Goal: Ask a question: Seek information or help from site administrators or community

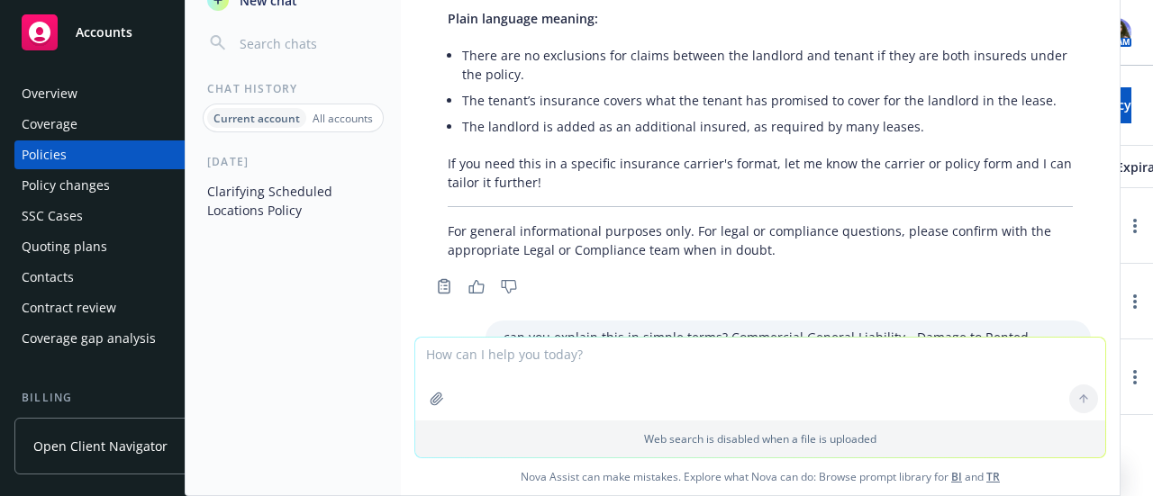
scroll to position [4142, 0]
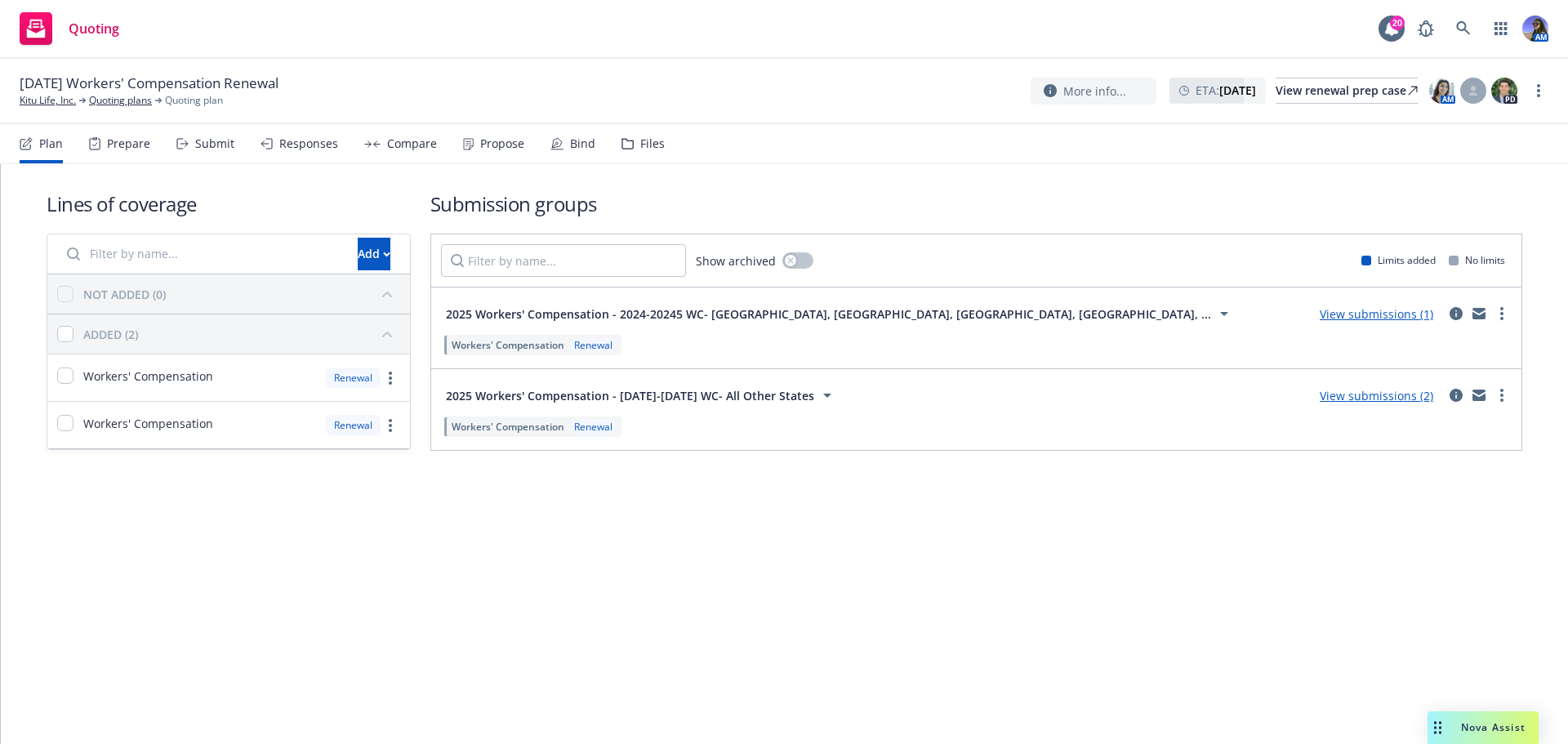
click at [1472, 740] on div "Nova Assist" at bounding box center [1483, 728] width 111 height 33
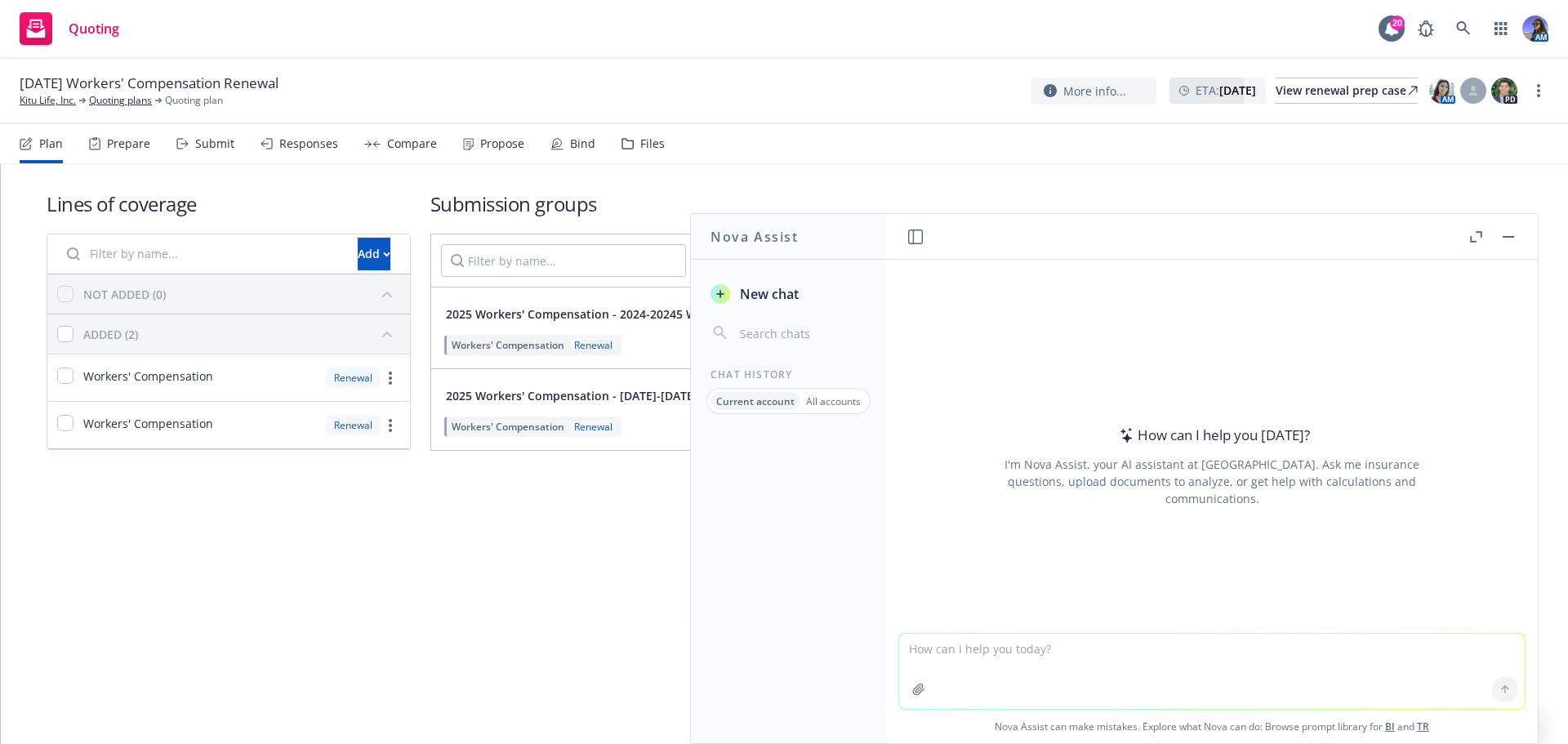
click at [874, 404] on div "Chat History Current account All accounts" at bounding box center [788, 390] width 195 height 46
click at [831, 406] on p "All accounts" at bounding box center [833, 401] width 54 height 14
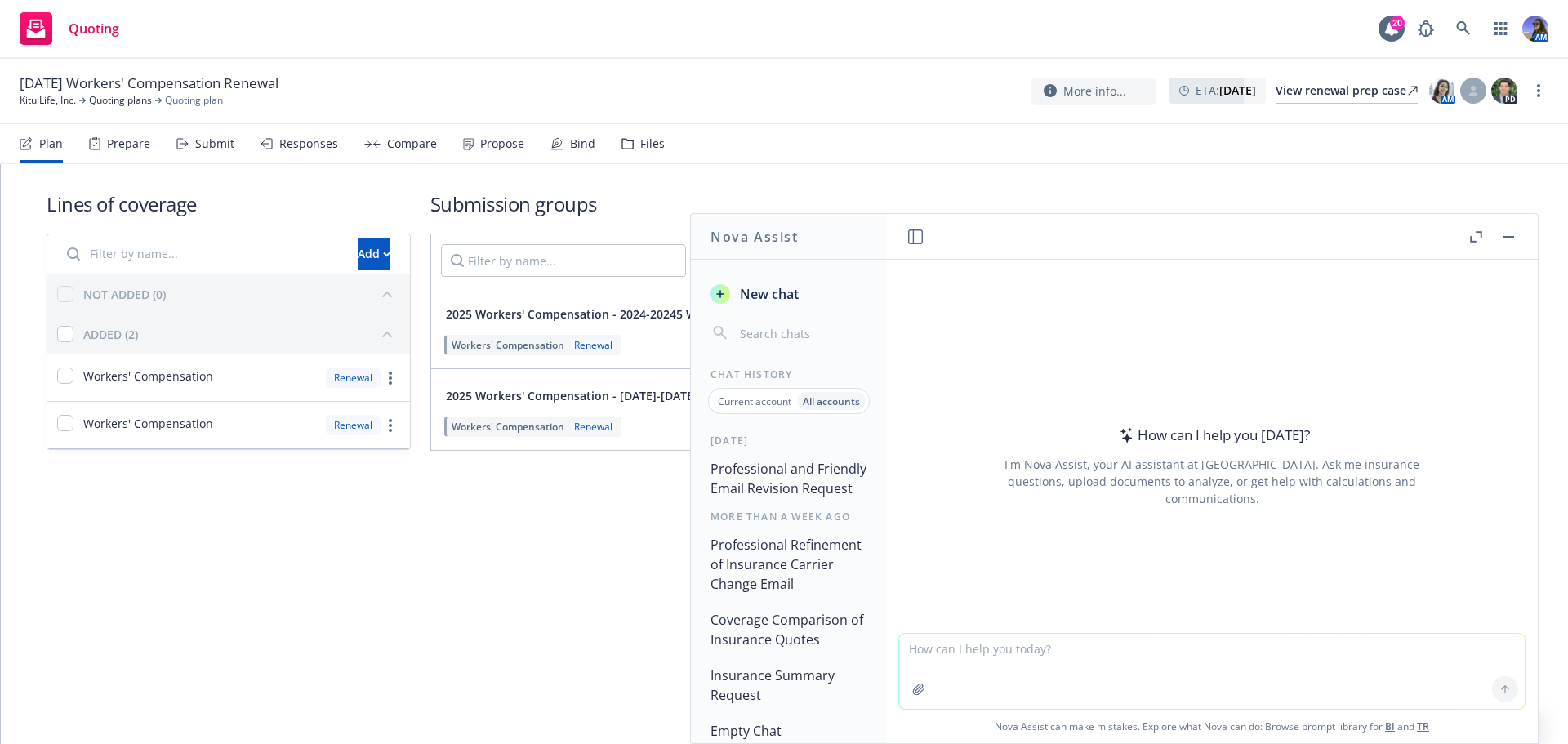
scroll to position [54, 0]
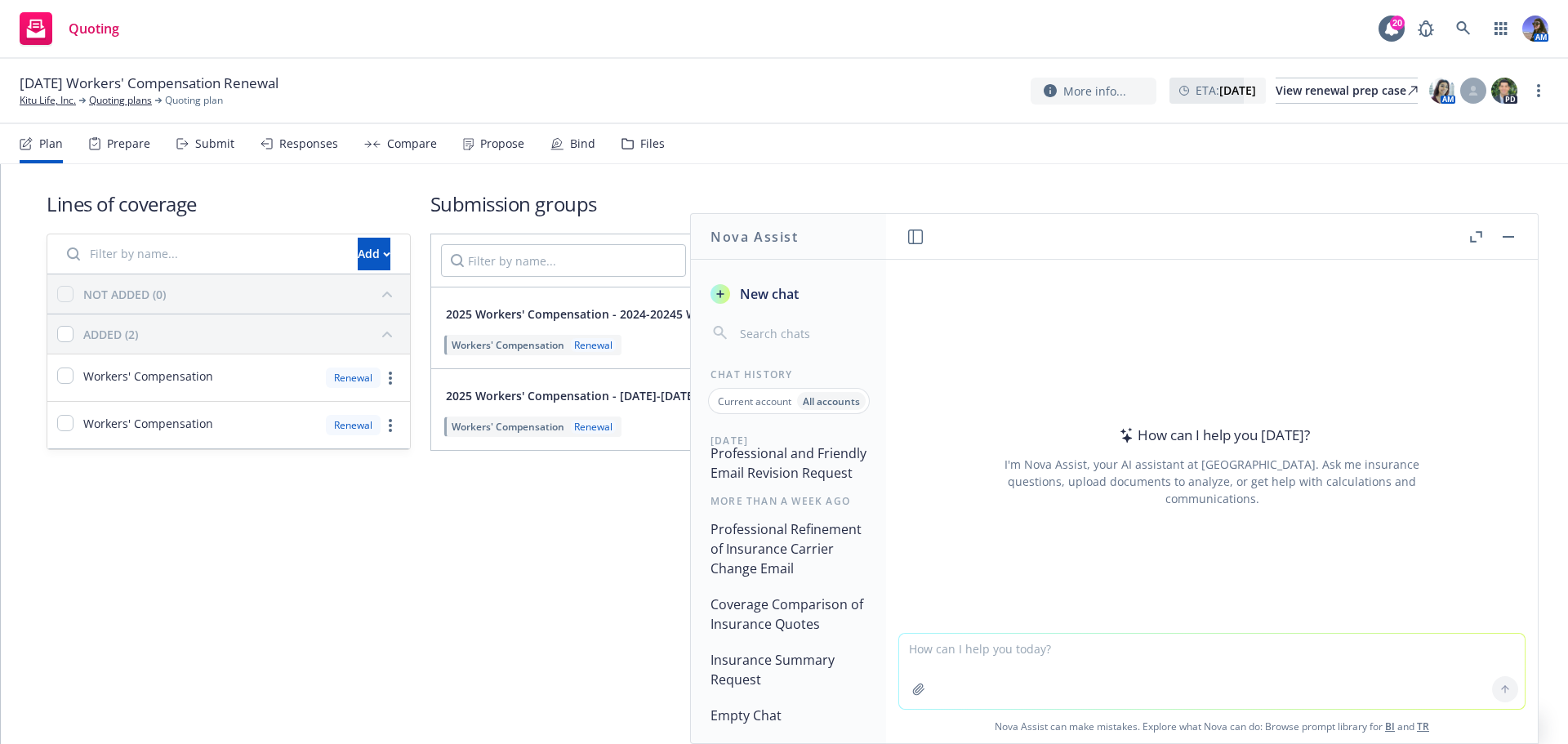
click at [750, 655] on button "Insurance Summary Request" at bounding box center [788, 670] width 169 height 49
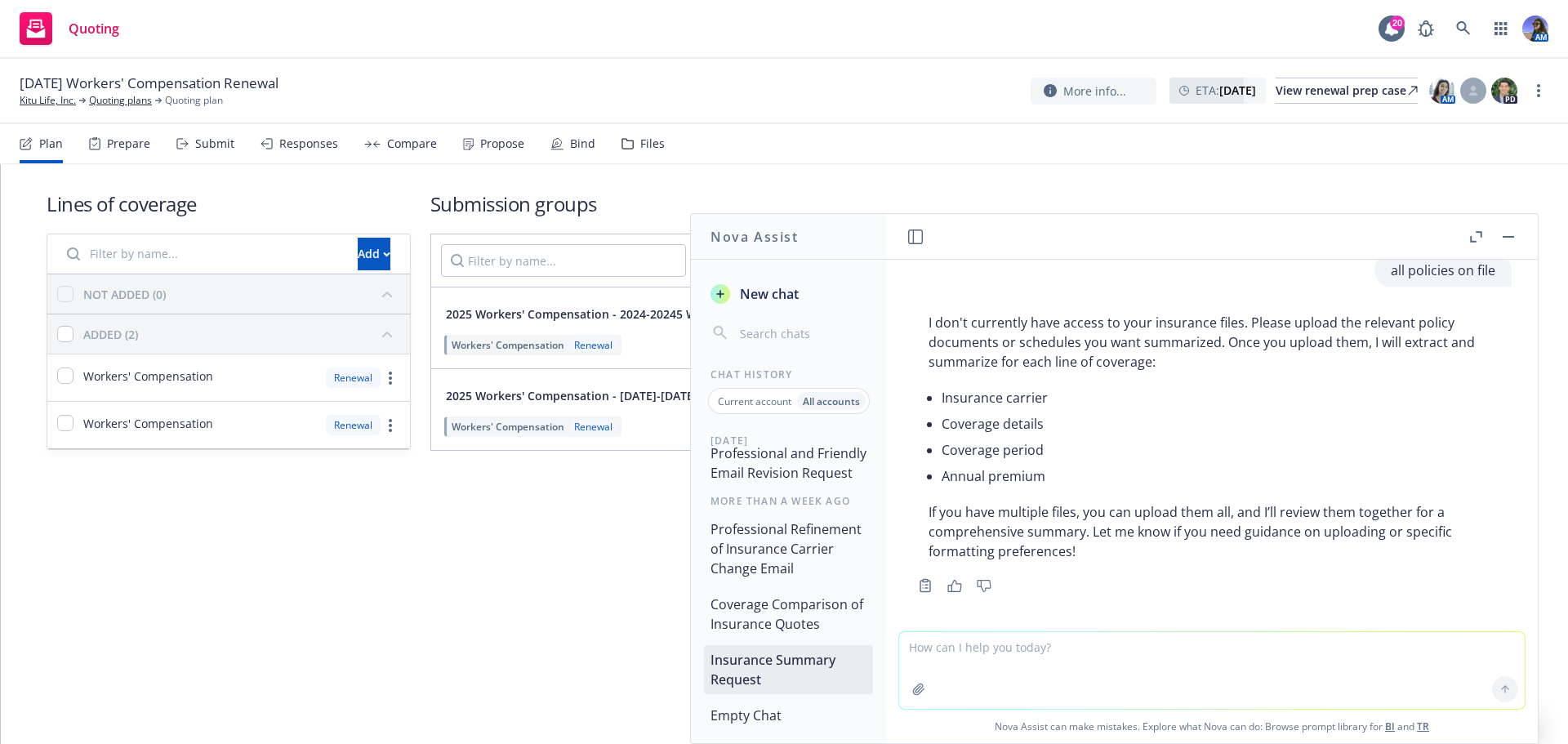
scroll to position [360, 0]
click at [770, 524] on button "Professional Refinement of Insurance Carrier Change Email" at bounding box center [788, 549] width 169 height 69
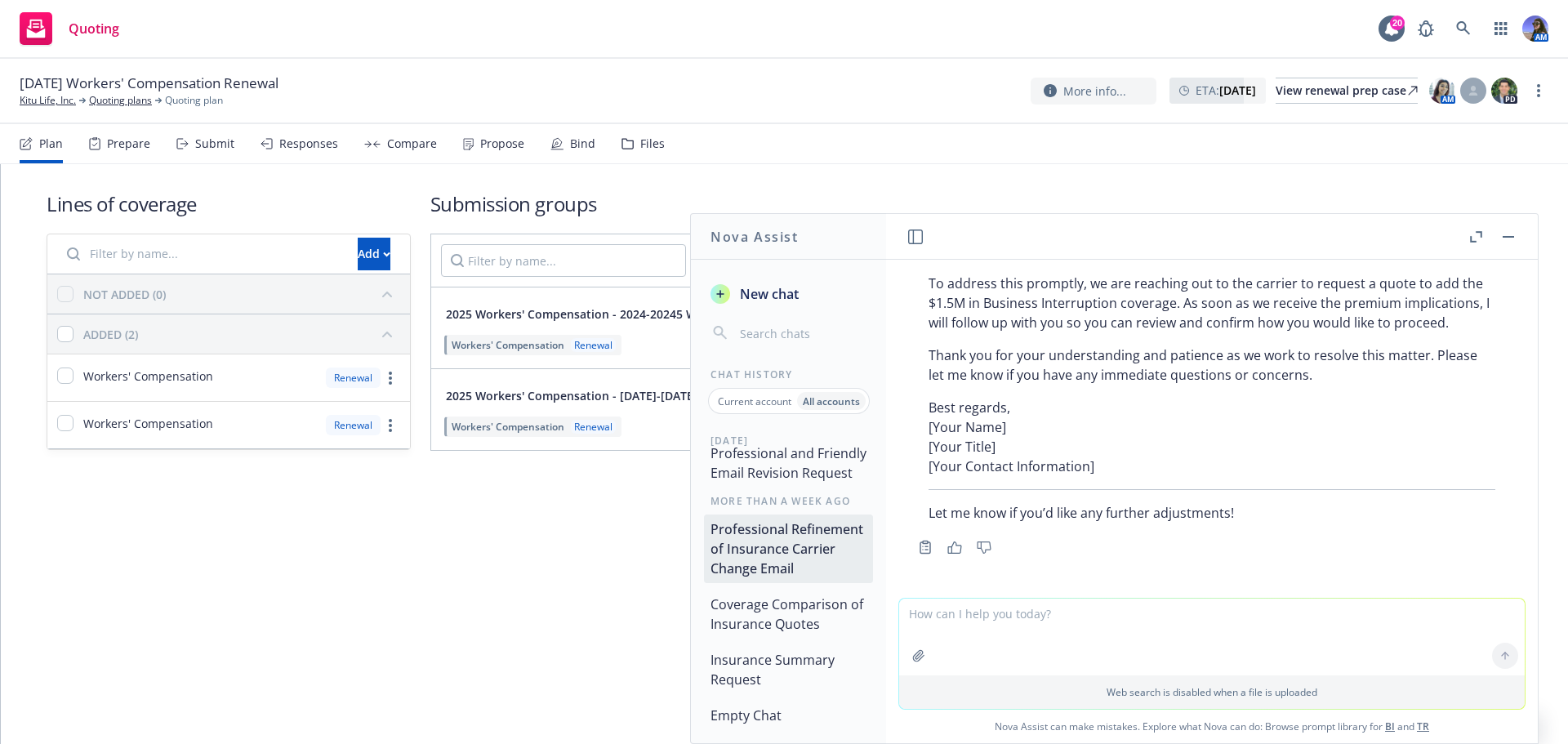
scroll to position [0, 0]
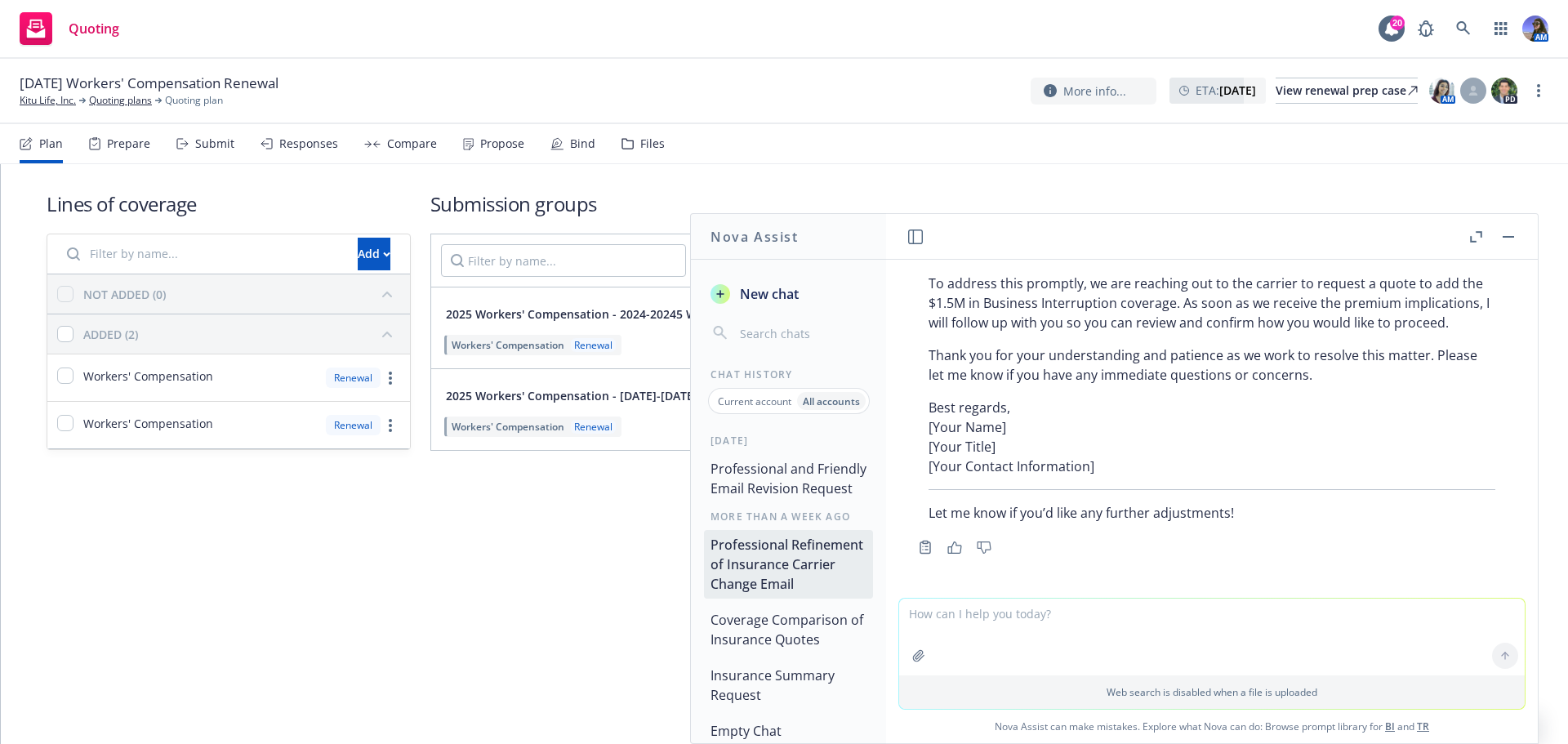
click at [1507, 237] on rect "button" at bounding box center [1507, 237] width 12 height 2
